Goal: Check status: Check status

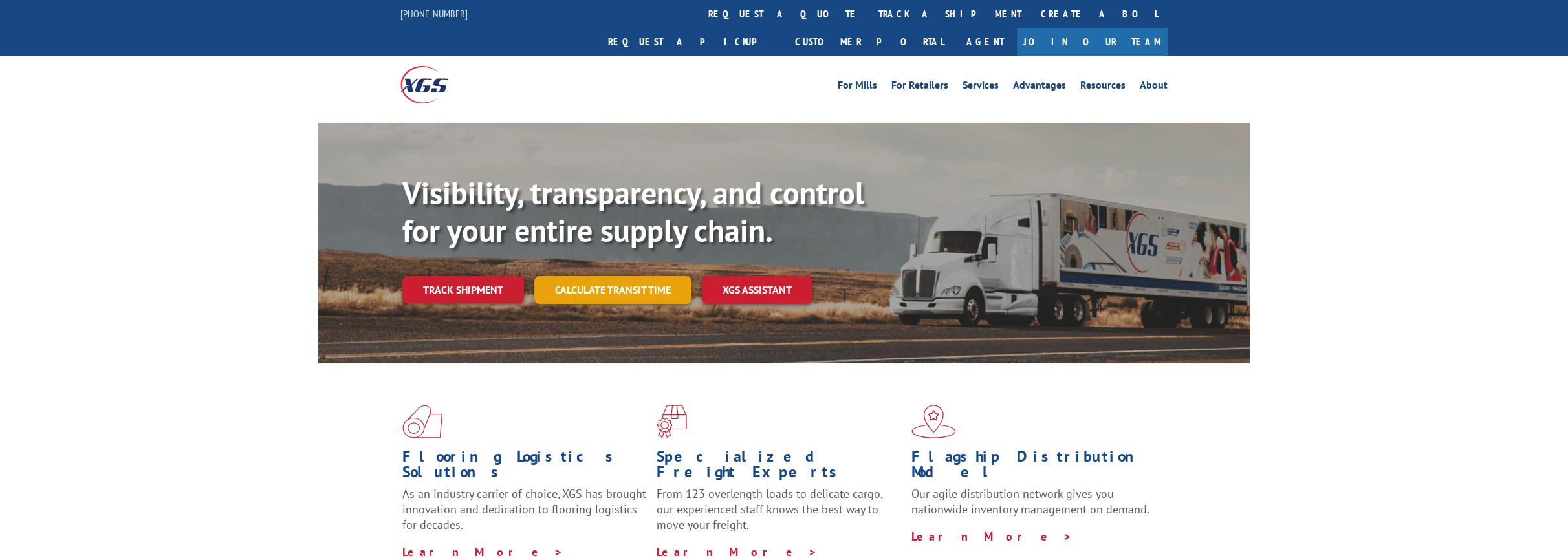
click at [617, 276] on link "Calculate transit time" at bounding box center [612, 290] width 157 height 28
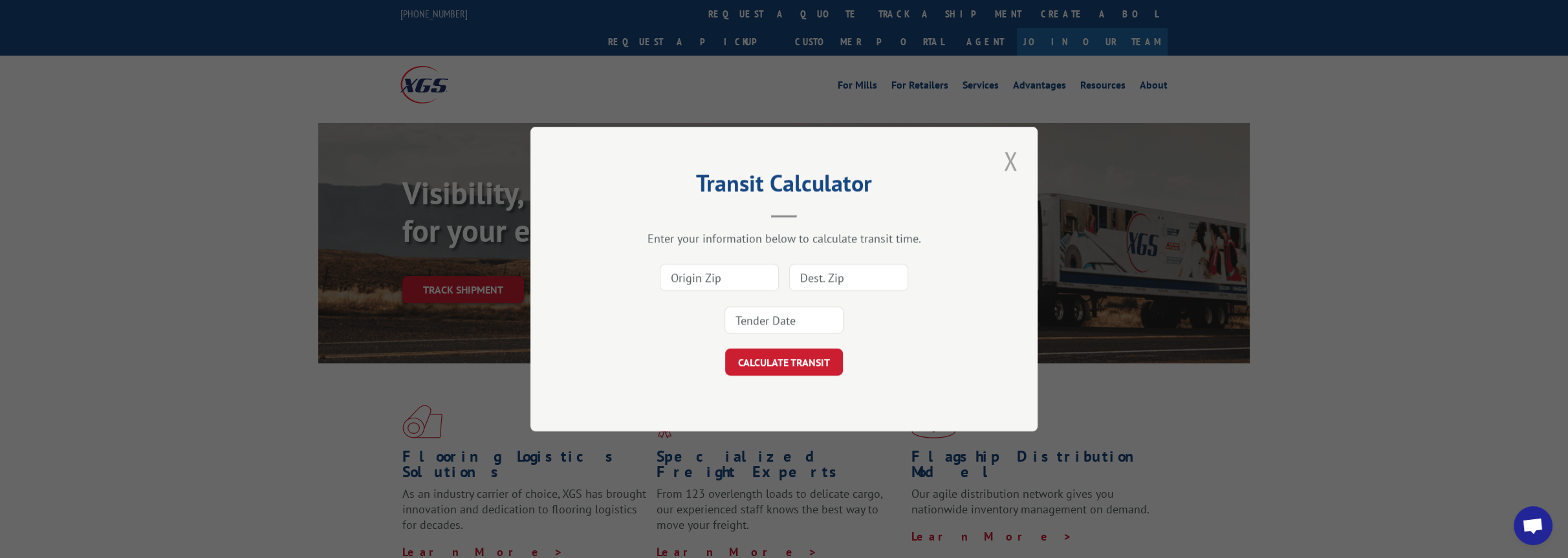
click at [1008, 149] on button "Close modal" at bounding box center [1010, 160] width 22 height 35
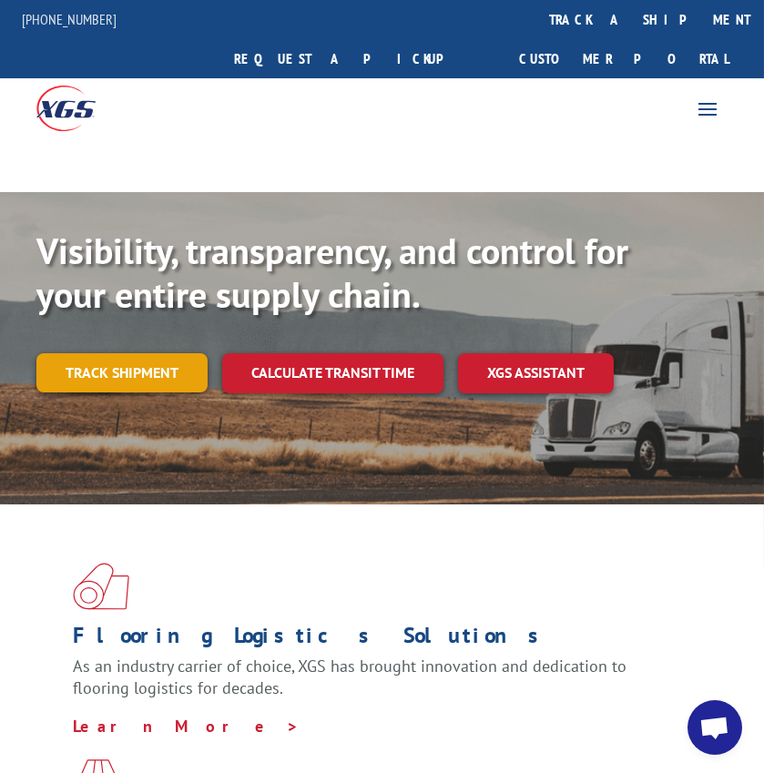
click at [150, 353] on link "Track shipment" at bounding box center [121, 372] width 171 height 38
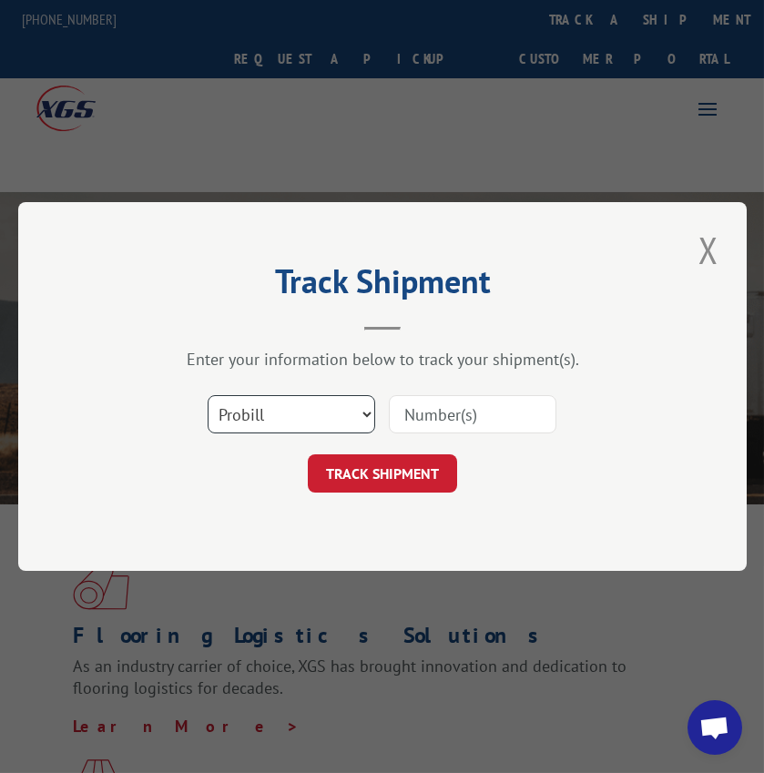
click at [269, 415] on select "Select category... Probill BOL PO" at bounding box center [292, 414] width 168 height 38
select select "bol"
click at [208, 395] on select "Select category... Probill BOL PO" at bounding box center [292, 414] width 168 height 38
click at [496, 422] on input at bounding box center [473, 414] width 168 height 38
type input "8"
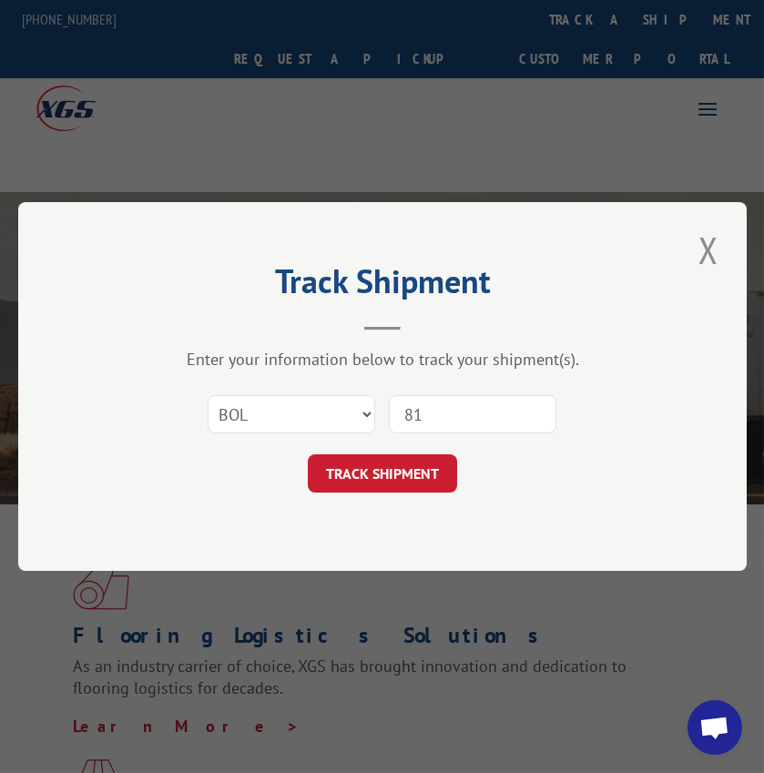
type input "8"
type input "813767"
click button "TRACK SHIPMENT" at bounding box center [382, 473] width 149 height 38
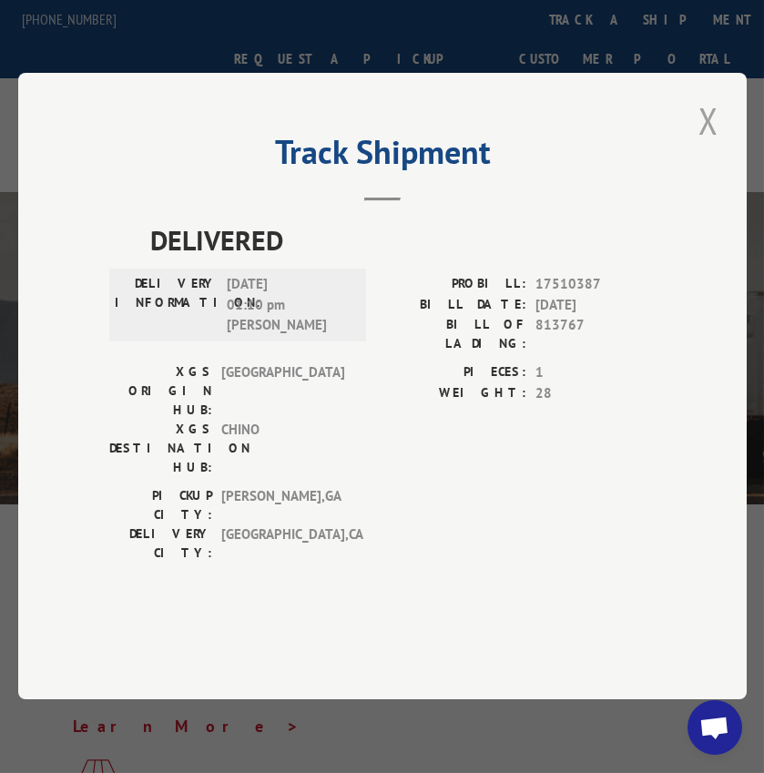
click at [699, 146] on button "Close modal" at bounding box center [708, 121] width 31 height 50
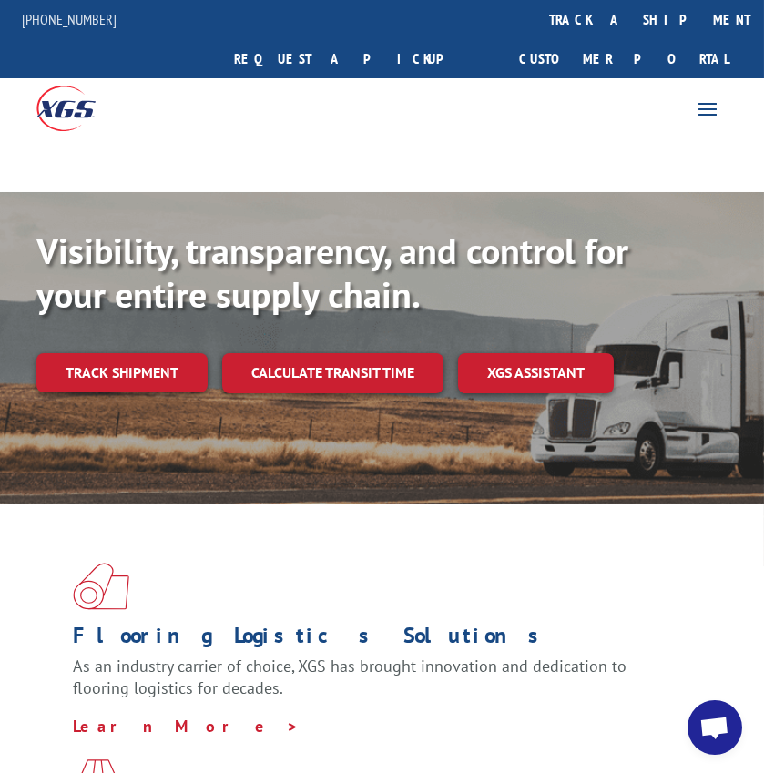
click at [328, 353] on link "Calculate transit time" at bounding box center [332, 372] width 221 height 39
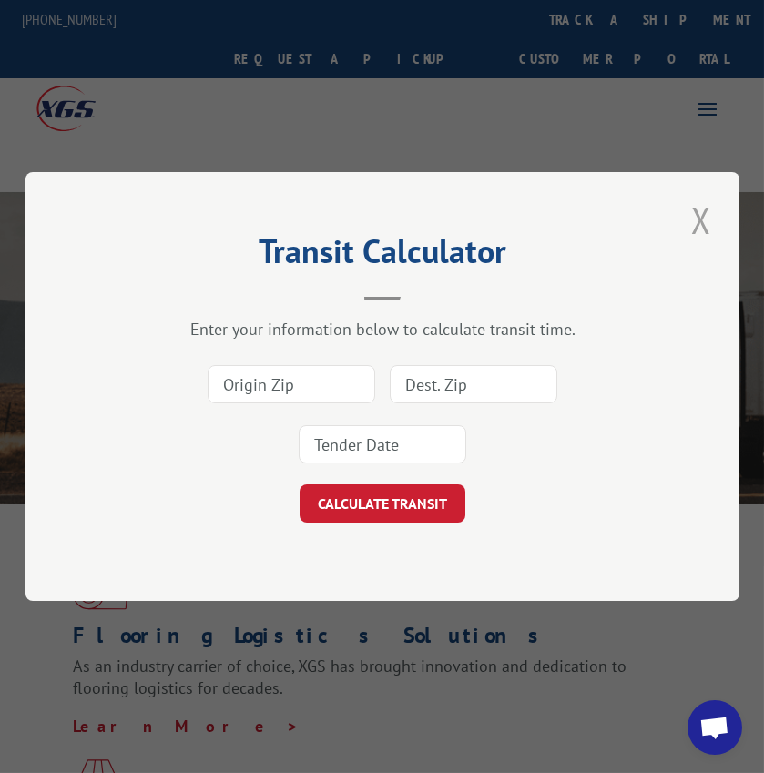
click at [710, 219] on button "Close modal" at bounding box center [701, 220] width 31 height 50
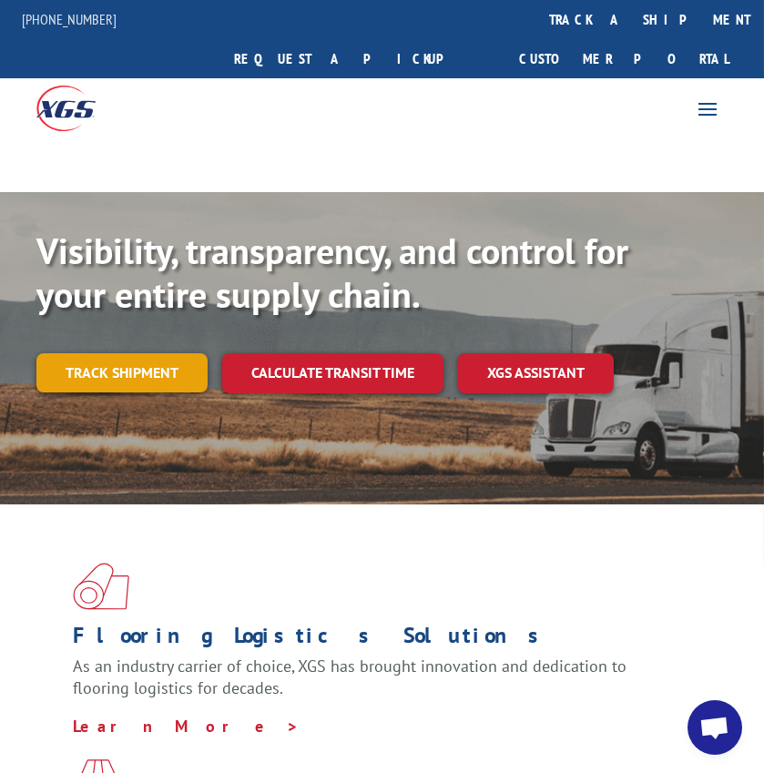
click at [148, 353] on link "Track shipment" at bounding box center [121, 372] width 171 height 38
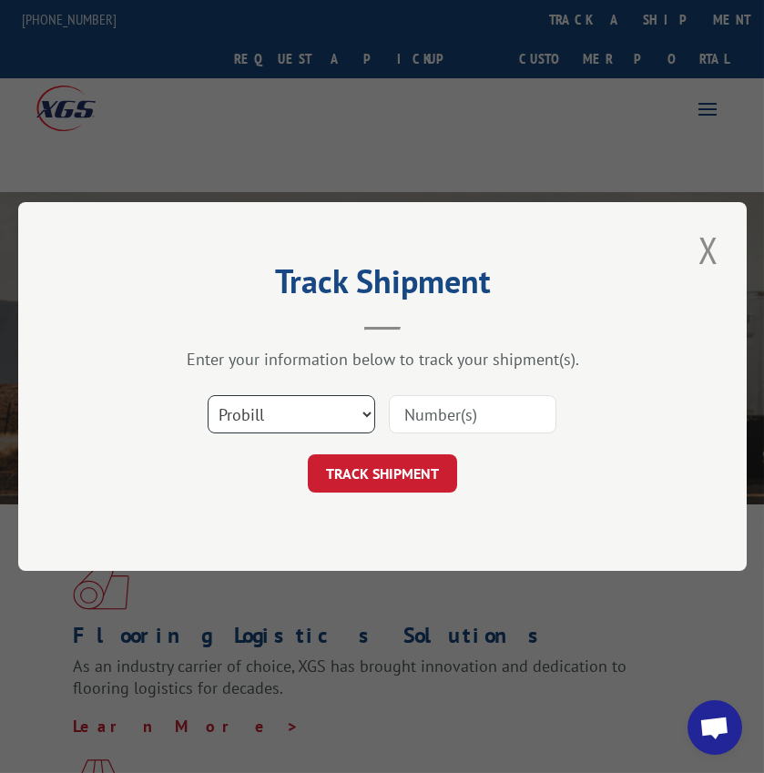
click at [286, 416] on select "Select category... Probill BOL PO" at bounding box center [292, 414] width 168 height 38
select select "bol"
click at [208, 395] on select "Select category... Probill BOL PO" at bounding box center [292, 414] width 168 height 38
click at [433, 415] on input at bounding box center [473, 414] width 168 height 38
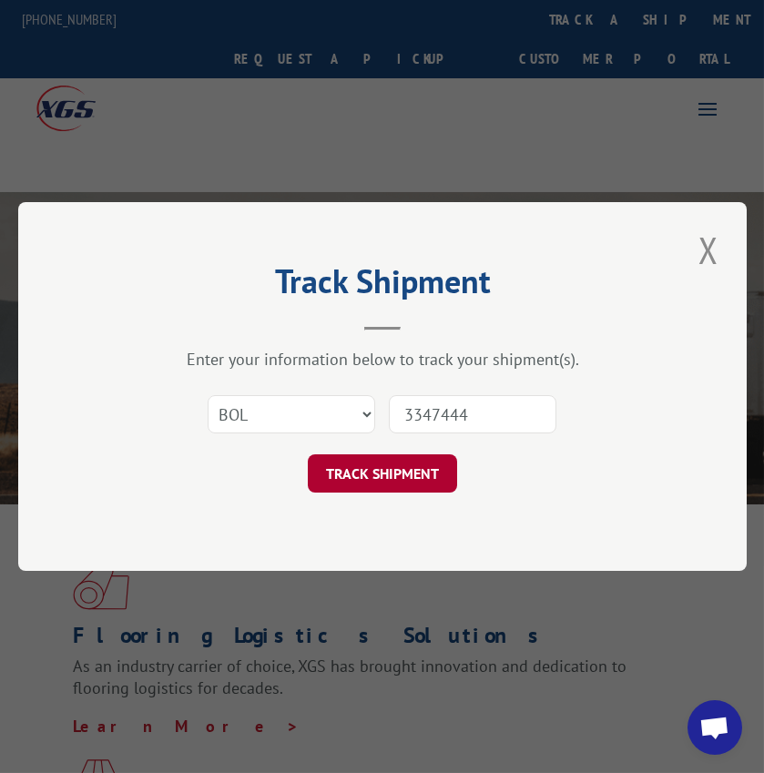
type input "3347444"
click at [359, 472] on button "TRACK SHIPMENT" at bounding box center [382, 473] width 149 height 38
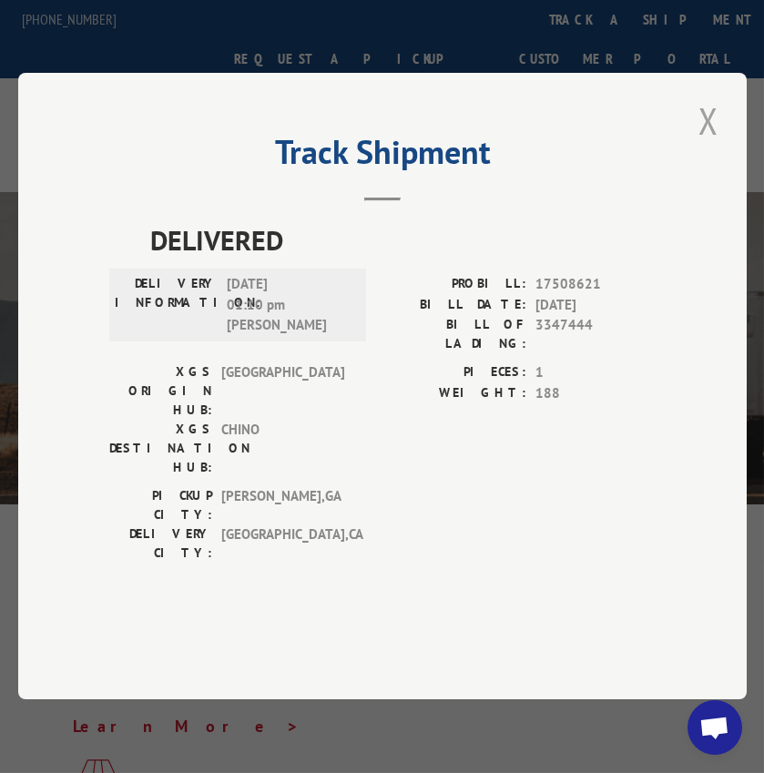
click at [693, 146] on button "Close modal" at bounding box center [708, 121] width 31 height 50
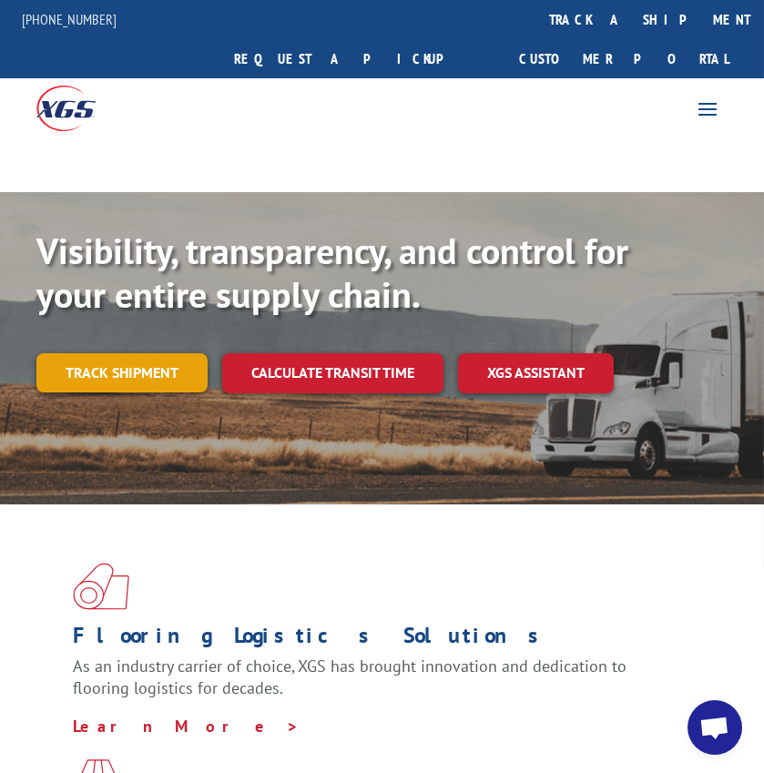
click at [166, 353] on link "Track shipment" at bounding box center [121, 372] width 171 height 38
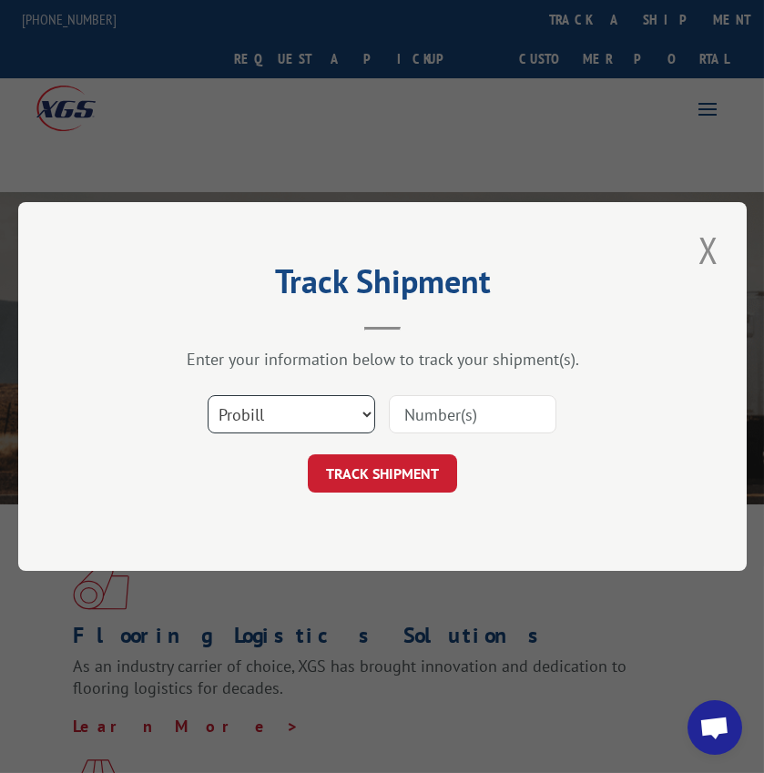
drag, startPoint x: 240, startPoint y: 417, endPoint x: 257, endPoint y: 426, distance: 18.7
click at [240, 417] on select "Select category... Probill BOL PO" at bounding box center [292, 414] width 168 height 38
click at [208, 395] on select "Select category... Probill BOL PO" at bounding box center [292, 414] width 168 height 38
click at [431, 424] on input at bounding box center [473, 414] width 168 height 38
click at [484, 413] on input at bounding box center [473, 414] width 168 height 38
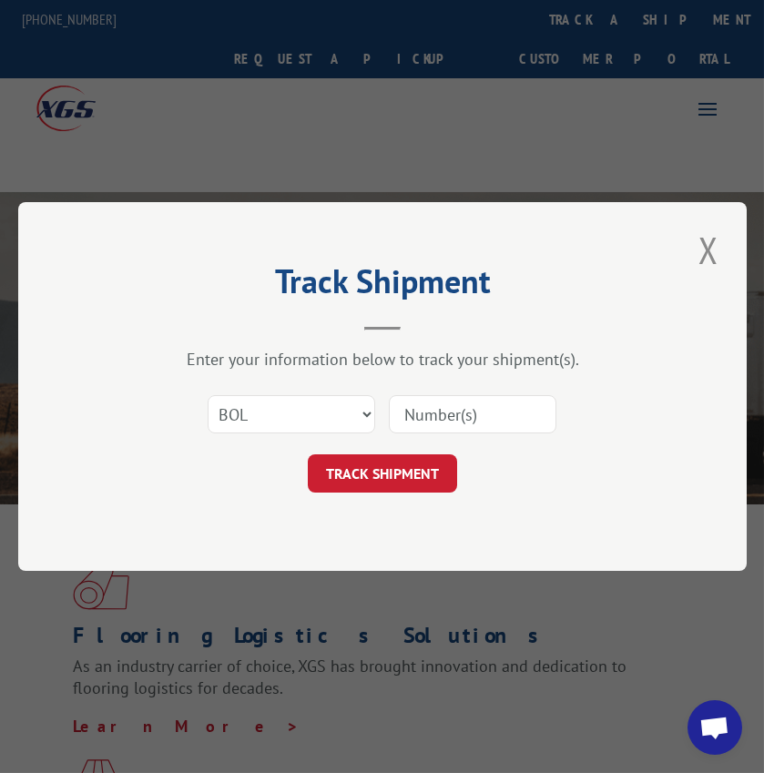
click at [315, 433] on div "Select category... Probill BOL PO" at bounding box center [291, 414] width 166 height 42
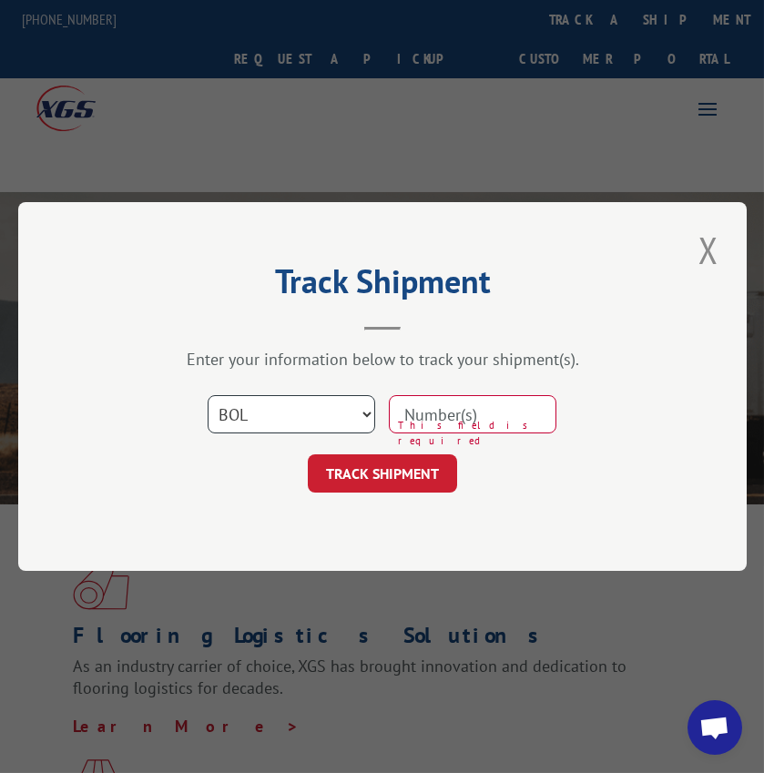
click at [316, 417] on select "Select category... Probill BOL PO" at bounding box center [292, 414] width 168 height 38
select select "probill"
click at [208, 395] on select "Select category... Probill BOL PO" at bounding box center [292, 414] width 168 height 38
click at [402, 418] on input at bounding box center [473, 414] width 168 height 38
click at [445, 414] on input at bounding box center [473, 414] width 168 height 38
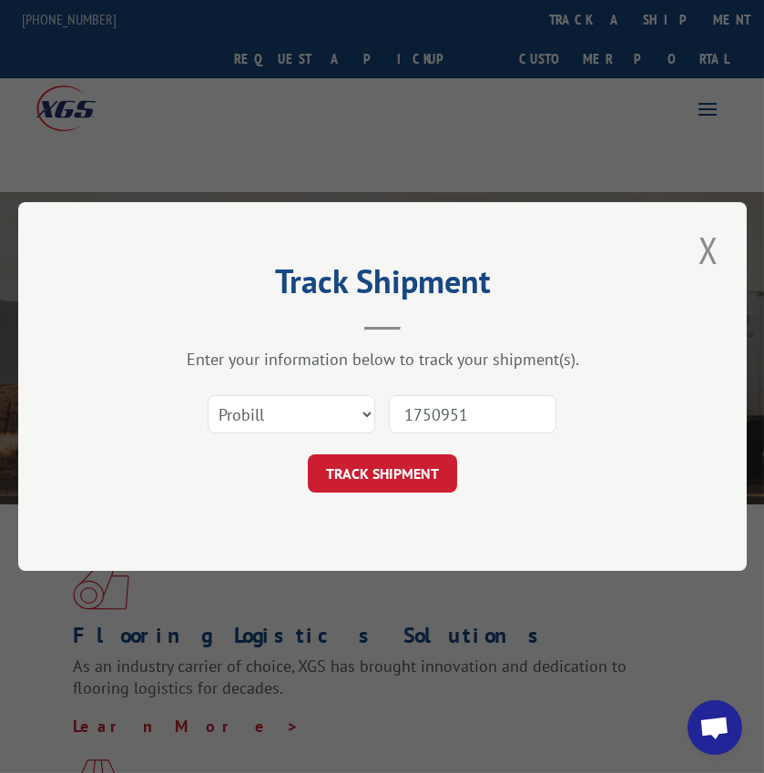
type input "17509516"
click button "TRACK SHIPMENT" at bounding box center [382, 473] width 149 height 38
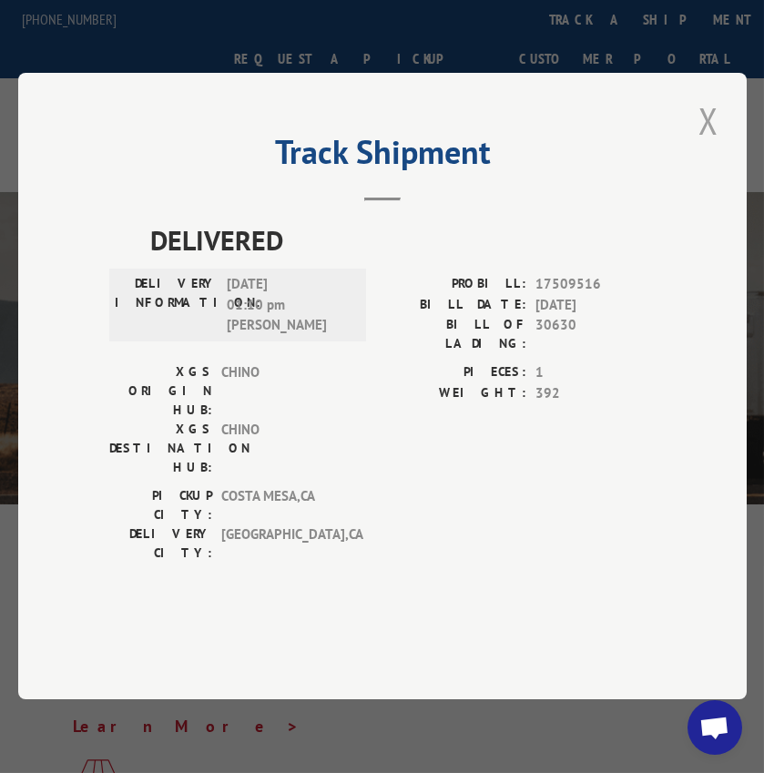
click at [710, 146] on button "Close modal" at bounding box center [708, 121] width 31 height 50
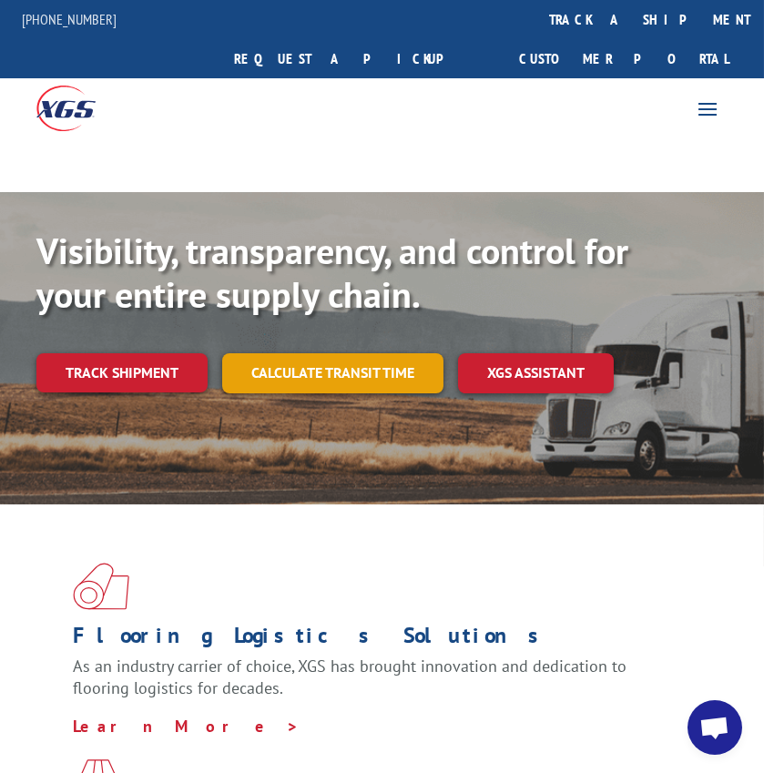
click at [351, 353] on link "Calculate transit time" at bounding box center [332, 372] width 221 height 39
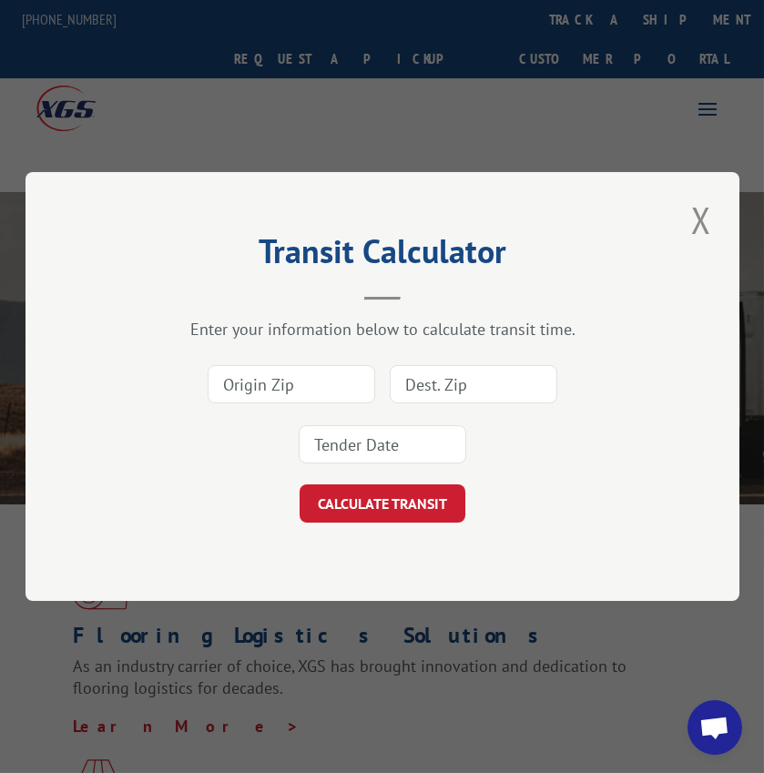
click at [699, 221] on button "Close modal" at bounding box center [701, 220] width 31 height 50
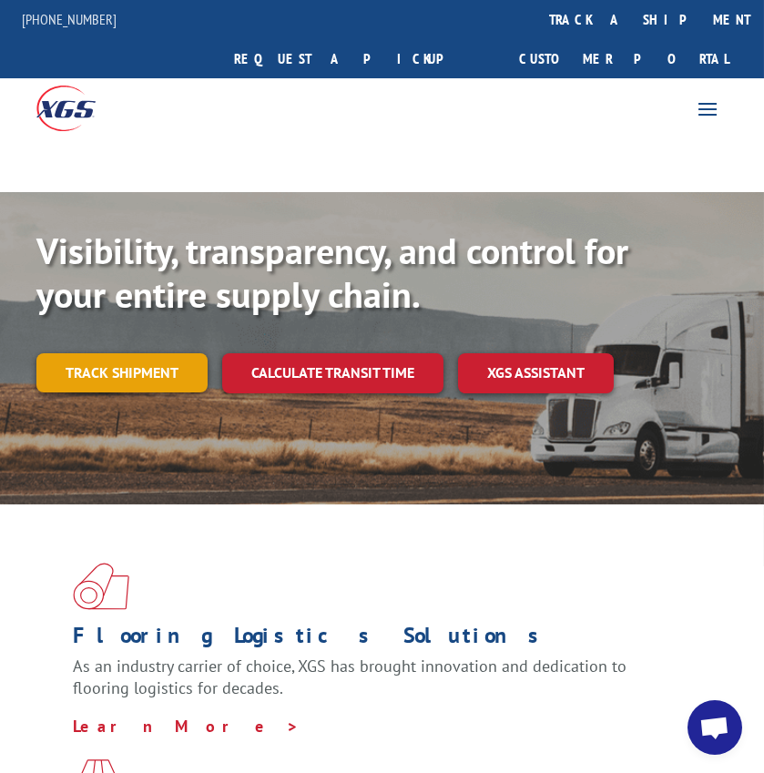
click at [170, 353] on link "Track shipment" at bounding box center [121, 372] width 171 height 38
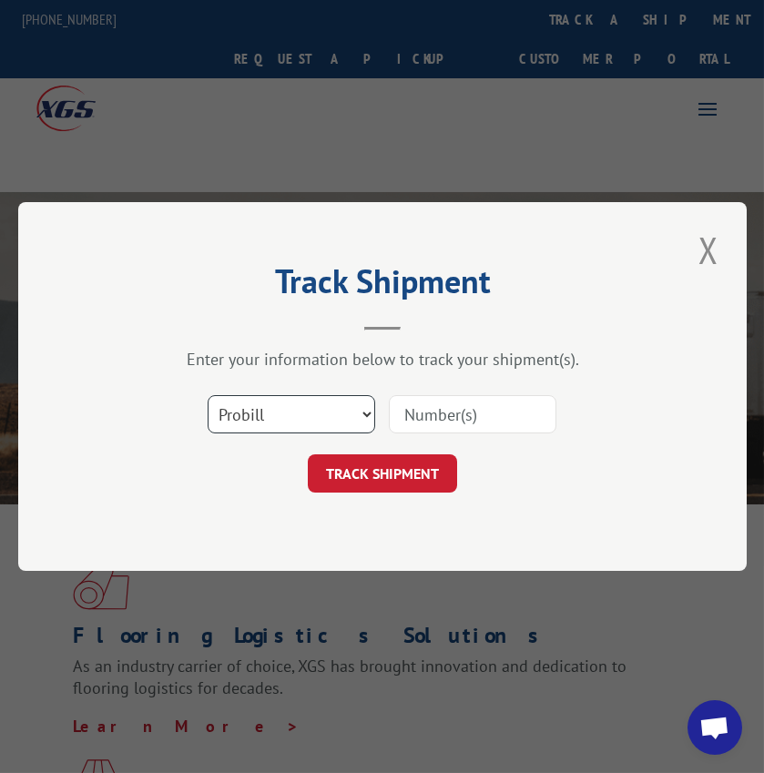
click at [265, 427] on select "Select category... Probill BOL PO" at bounding box center [292, 414] width 168 height 38
select select "bol"
click at [208, 395] on select "Select category... Probill BOL PO" at bounding box center [292, 414] width 168 height 38
click at [429, 415] on input at bounding box center [473, 414] width 168 height 38
type input "54388104"
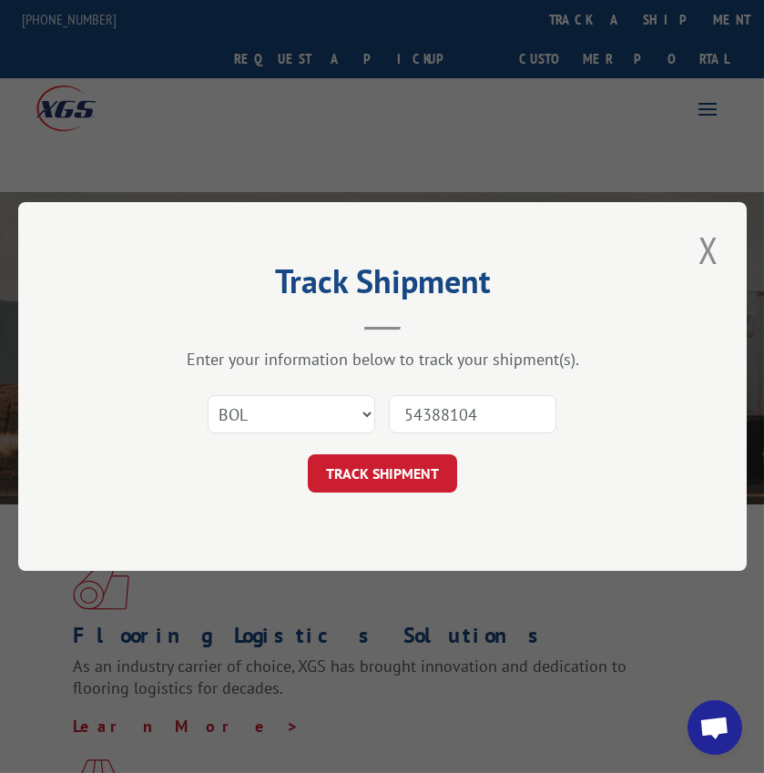
click button "TRACK SHIPMENT" at bounding box center [382, 473] width 149 height 38
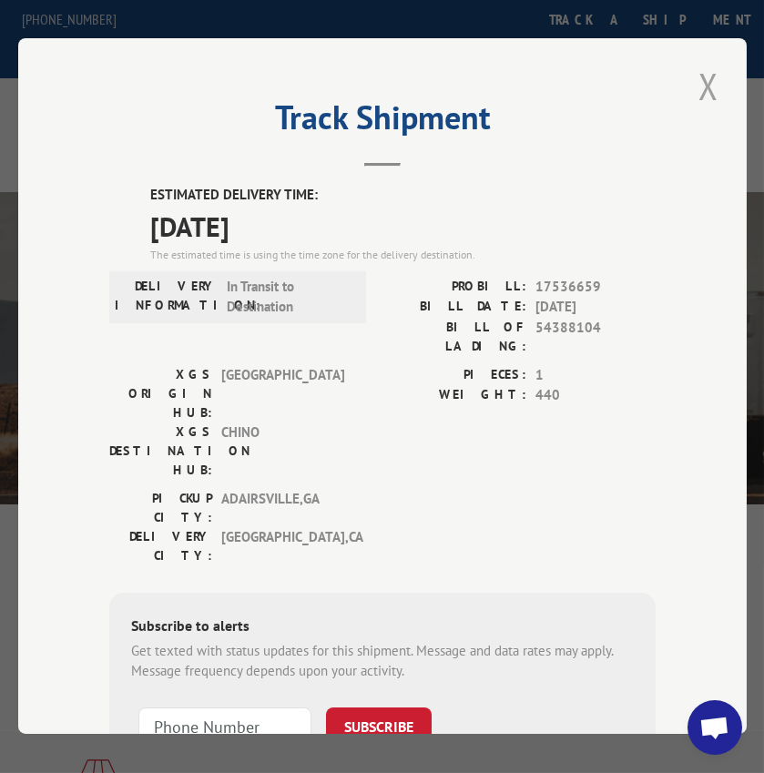
click at [693, 66] on button "Close modal" at bounding box center [708, 86] width 31 height 50
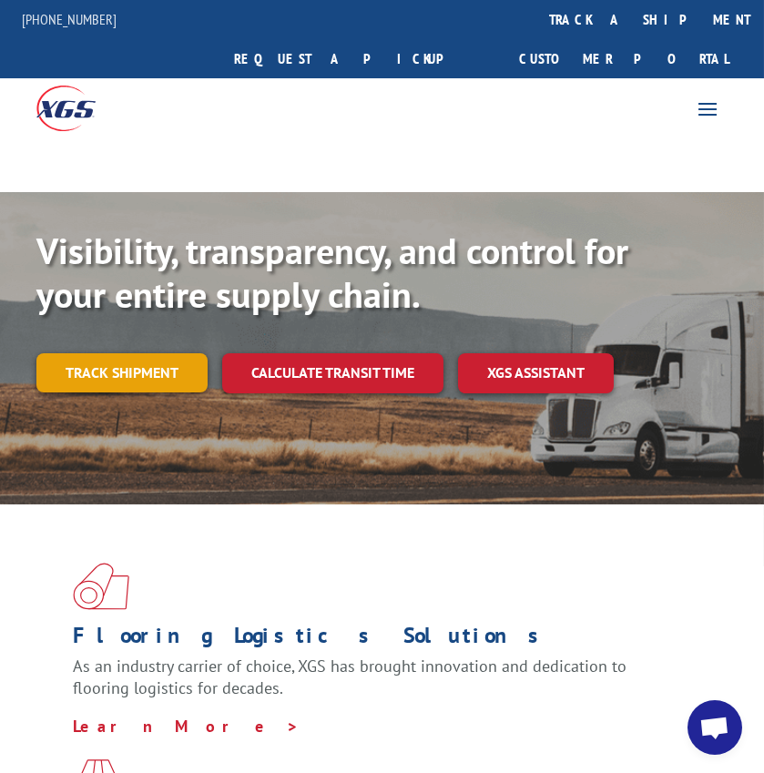
click at [127, 353] on link "Track shipment" at bounding box center [121, 372] width 171 height 38
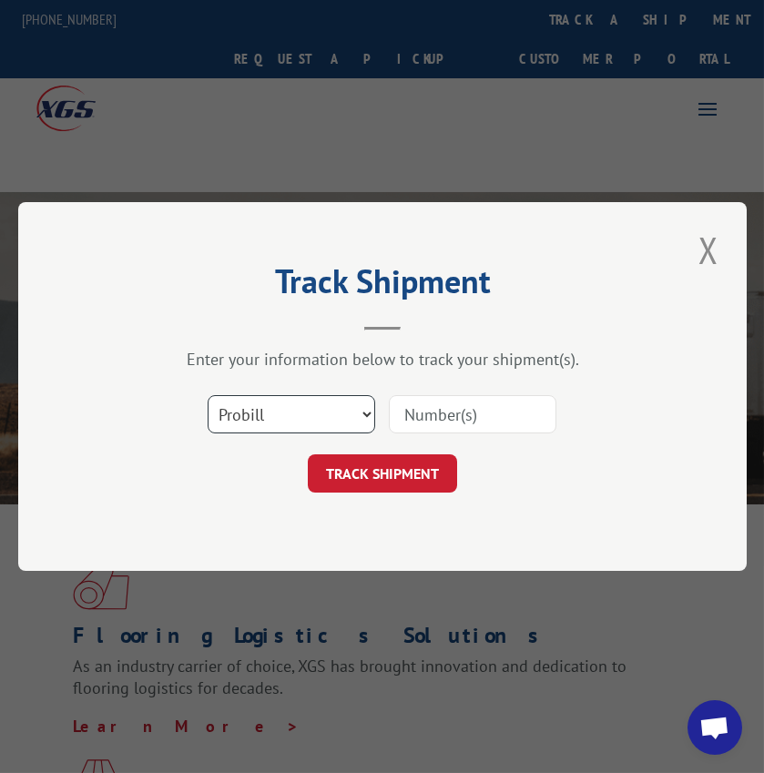
click at [221, 414] on select "Select category... Probill BOL PO" at bounding box center [292, 414] width 168 height 38
select select "bol"
click at [208, 395] on select "Select category... Probill BOL PO" at bounding box center [292, 414] width 168 height 38
click at [414, 395] on input at bounding box center [473, 414] width 168 height 38
type input "3351108"
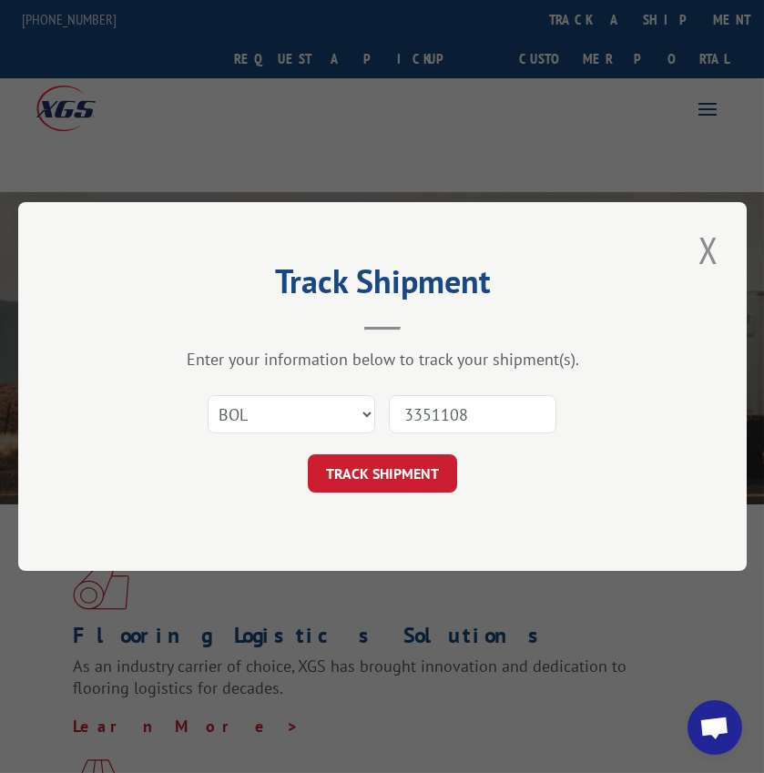
click button "TRACK SHIPMENT" at bounding box center [382, 473] width 149 height 38
